Goal: Obtain resource: Obtain resource

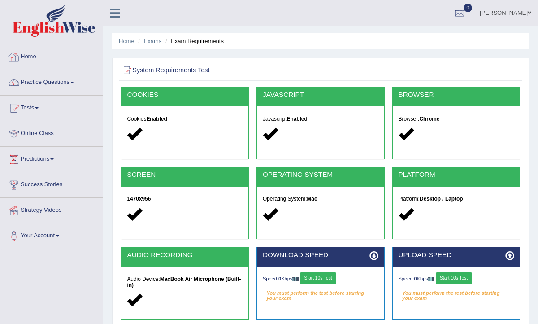
click at [32, 57] on link "Home" at bounding box center [51, 55] width 102 height 22
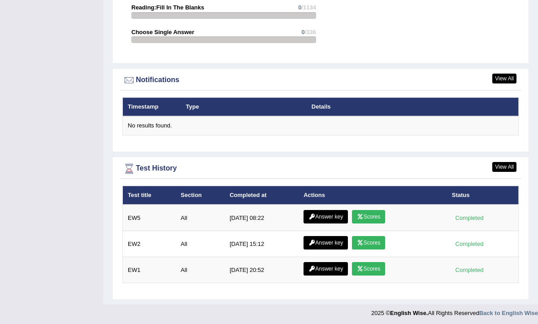
scroll to position [1028, 0]
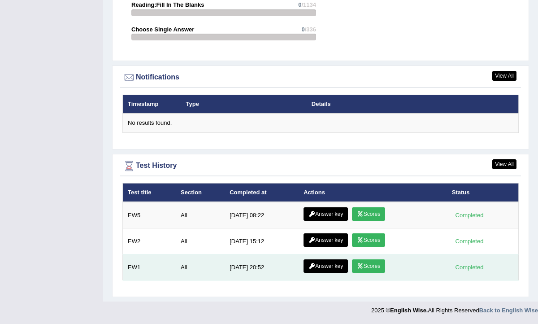
click at [464, 271] on div "Completed" at bounding box center [469, 266] width 35 height 9
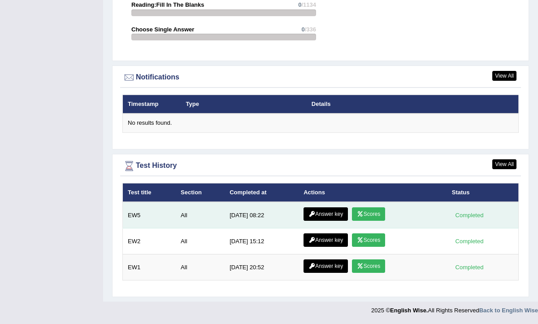
click at [430, 216] on td "Answer key Scores" at bounding box center [373, 215] width 148 height 26
click at [327, 213] on link "Answer key" at bounding box center [326, 213] width 44 height 13
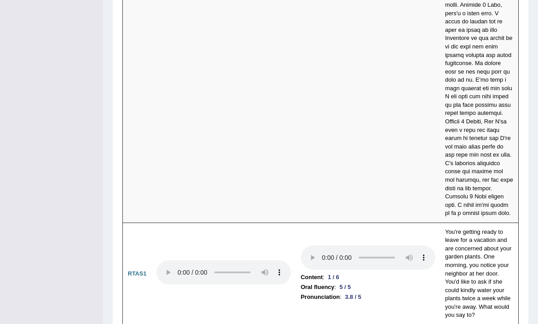
scroll to position [4377, 0]
